Goal: Information Seeking & Learning: Learn about a topic

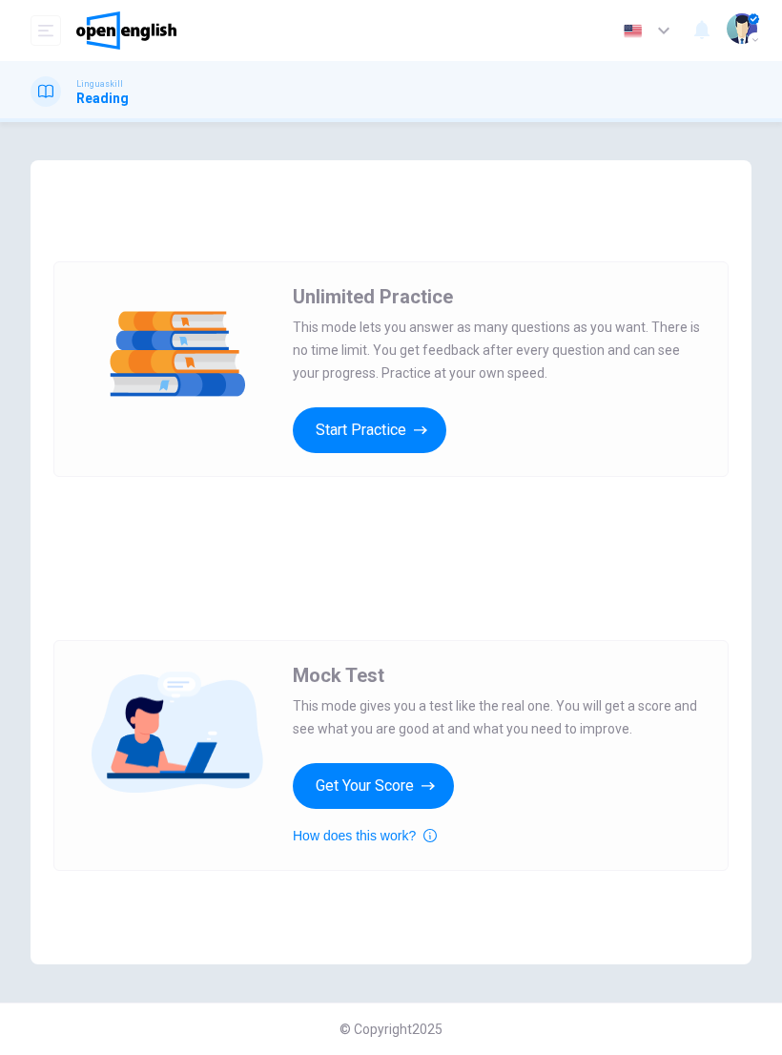
click at [396, 438] on button "Start Practice" at bounding box center [370, 430] width 154 height 46
click at [374, 429] on button "Start Practice" at bounding box center [370, 430] width 154 height 46
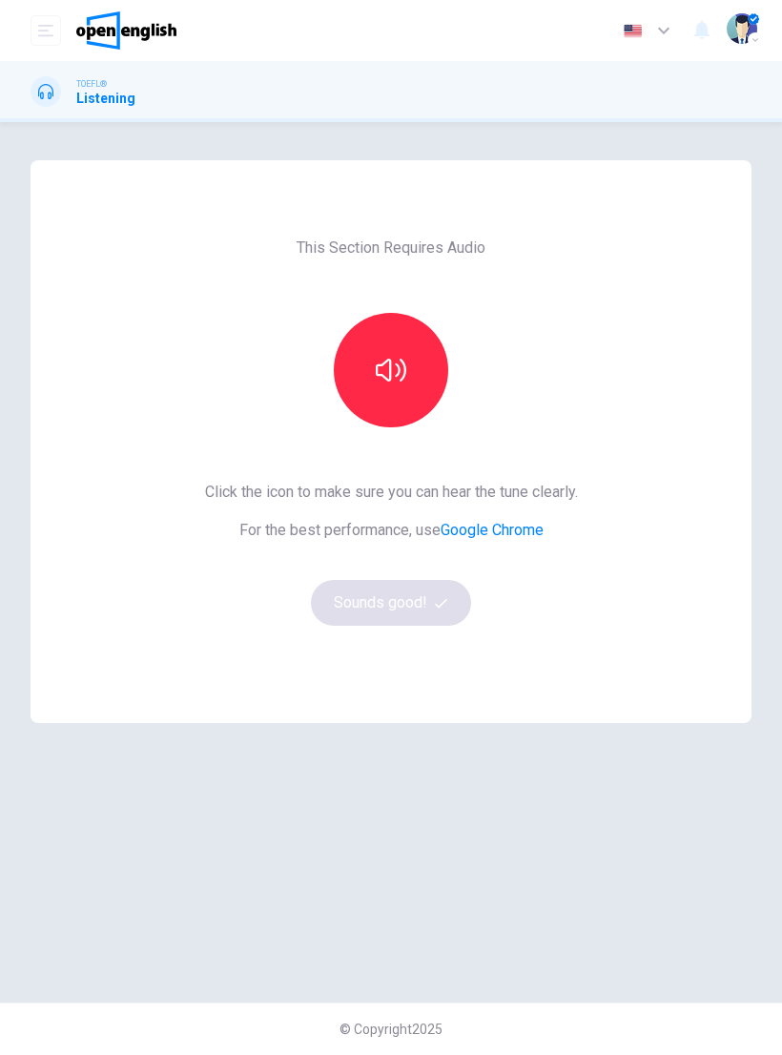
click at [401, 368] on icon "button" at bounding box center [391, 370] width 31 height 31
click at [395, 617] on button "Sounds good!" at bounding box center [391, 603] width 160 height 46
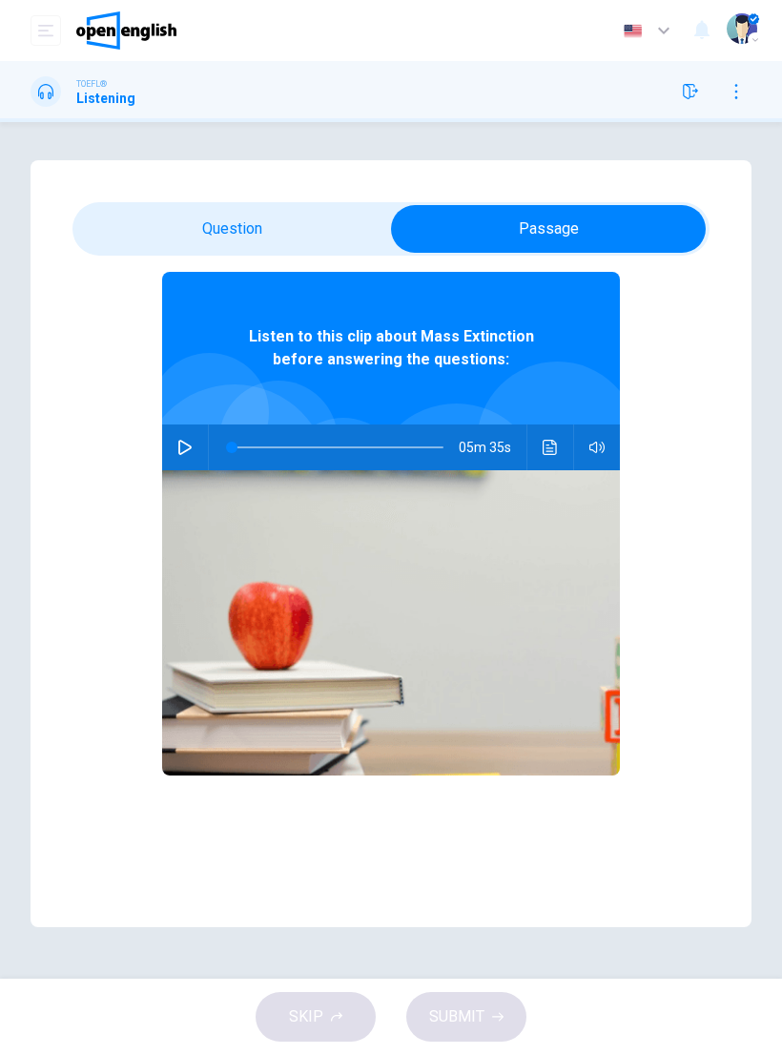
scroll to position [72, 0]
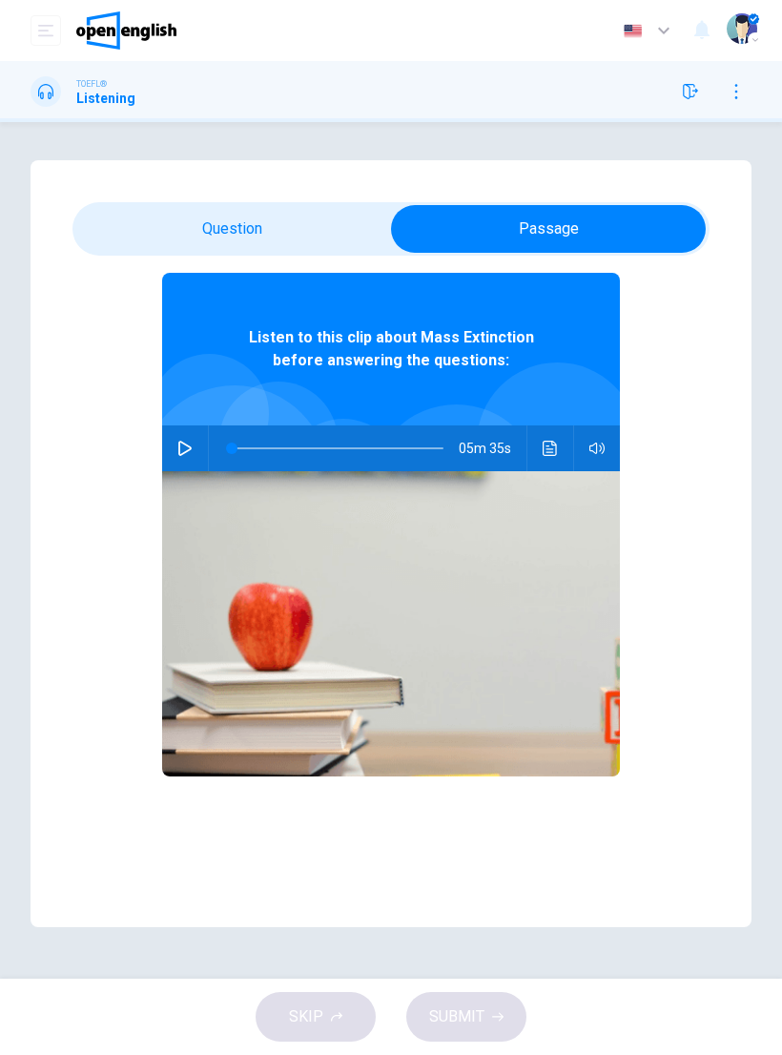
click at [189, 455] on icon "button" at bounding box center [184, 448] width 15 height 15
click at [550, 455] on icon "Click to see the audio transcription" at bounding box center [550, 448] width 14 height 15
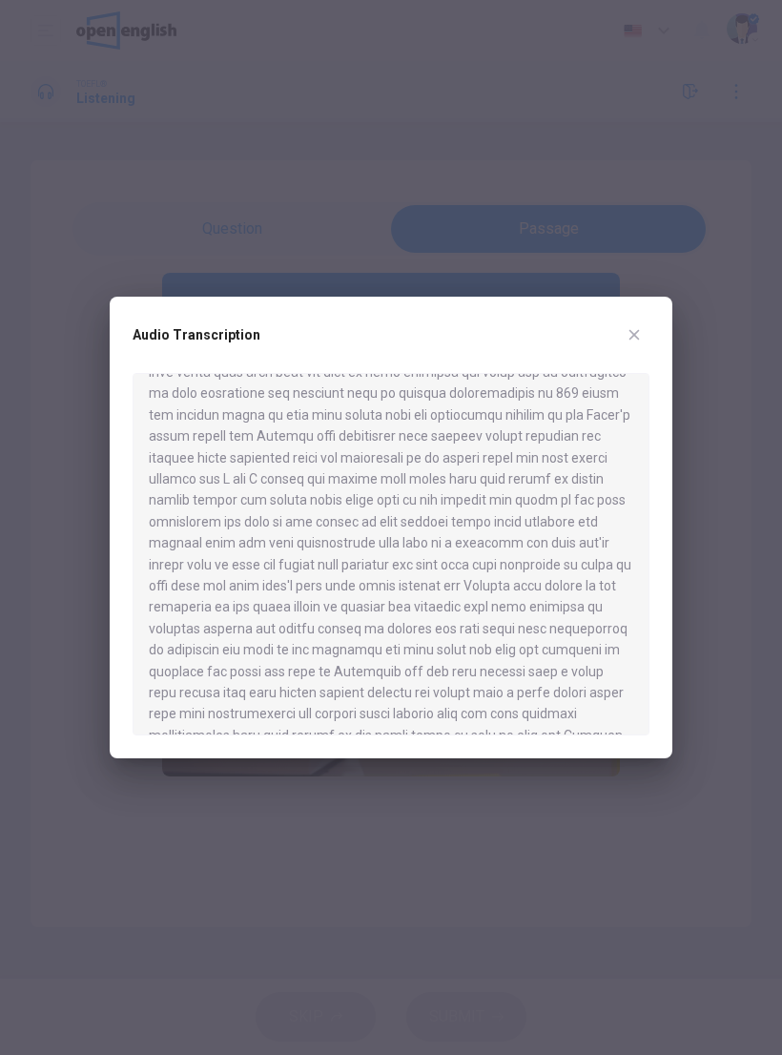
scroll to position [797, 0]
click at [161, 729] on div at bounding box center [391, 554] width 517 height 362
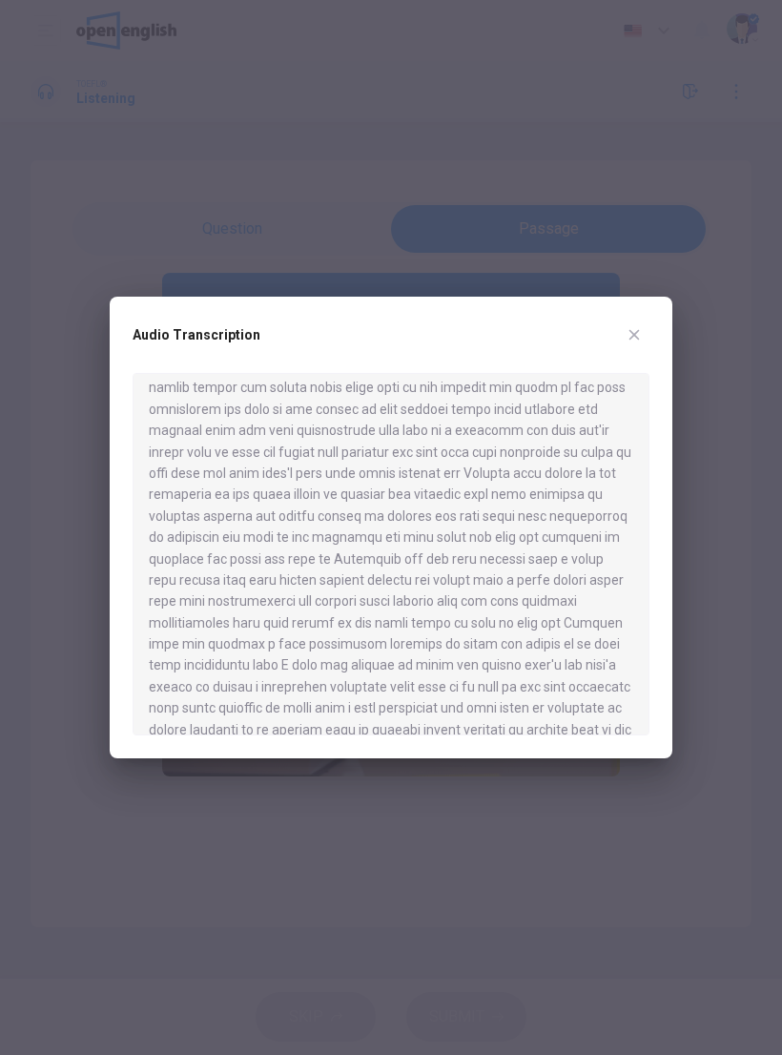
scroll to position [908, 0]
type input "*"
